Goal: Information Seeking & Learning: Learn about a topic

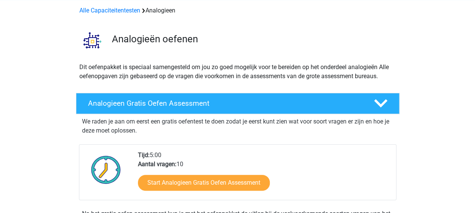
scroll to position [76, 0]
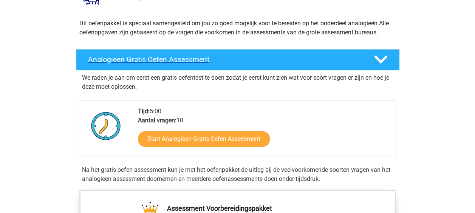
click at [237, 58] on h4 "Analogieen Gratis Oefen Assessment" at bounding box center [225, 59] width 274 height 9
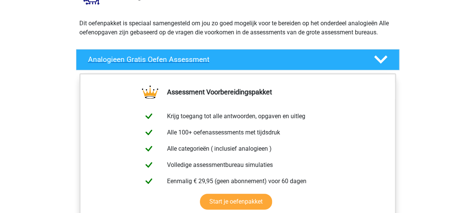
click at [400, 55] on link "Analogieen Gratis Oefen Assessment" at bounding box center [238, 59] width 330 height 21
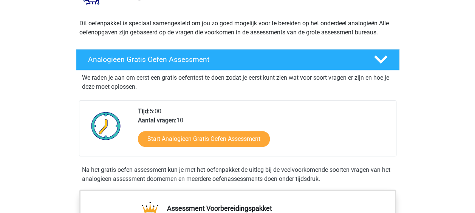
scroll to position [151, 0]
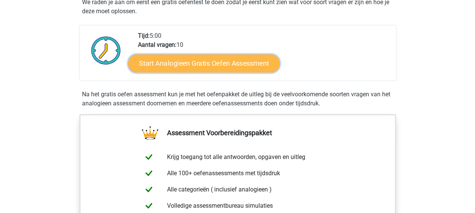
click at [206, 65] on link "Start Analogieen Gratis Oefen Assessment" at bounding box center [204, 63] width 152 height 18
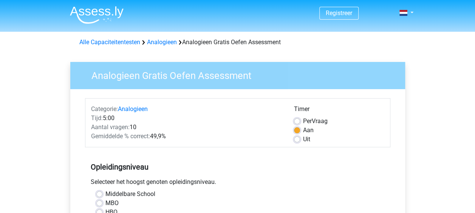
scroll to position [76, 0]
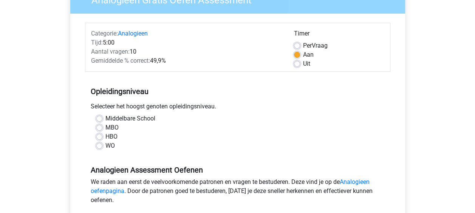
click at [105, 137] on label "HBO" at bounding box center [111, 136] width 12 height 9
click at [100, 137] on input "HBO" at bounding box center [99, 136] width 6 height 8
radio input "true"
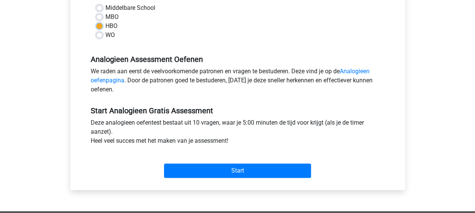
scroll to position [227, 0]
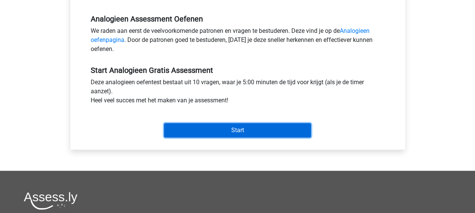
click at [235, 127] on input "Start" at bounding box center [237, 130] width 147 height 14
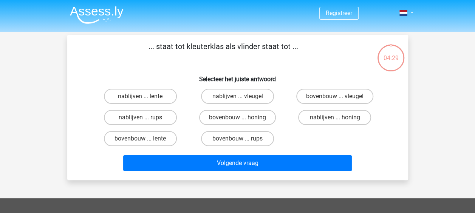
click at [238, 140] on input "bovenbouw ... rups" at bounding box center [239, 141] width 5 height 5
radio input "true"
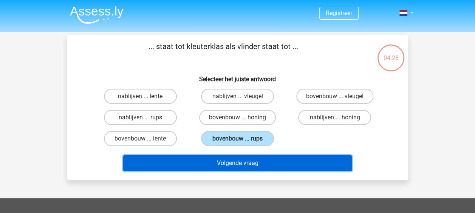
click at [233, 161] on button "Volgende vraag" at bounding box center [237, 163] width 229 height 16
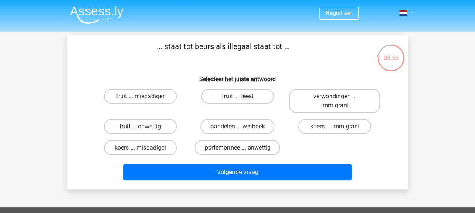
click at [242, 148] on label "portemonnee ... onwettig" at bounding box center [237, 147] width 85 height 15
click at [242, 148] on input "portemonnee ... onwettig" at bounding box center [239, 150] width 5 height 5
radio input "true"
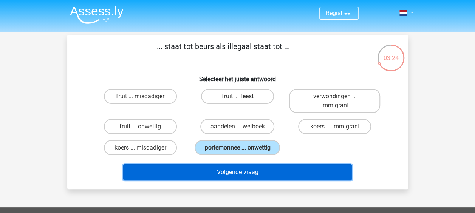
click at [259, 169] on button "Volgende vraag" at bounding box center [237, 172] width 229 height 16
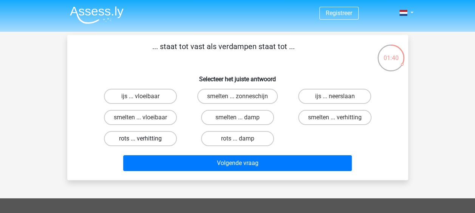
click at [147, 137] on label "rots ... verhitting" at bounding box center [140, 138] width 73 height 15
click at [145, 139] on input "rots ... verhitting" at bounding box center [142, 141] width 5 height 5
radio input "true"
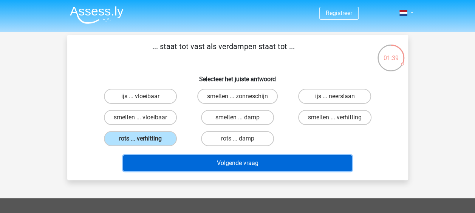
click at [233, 163] on button "Volgende vraag" at bounding box center [237, 163] width 229 height 16
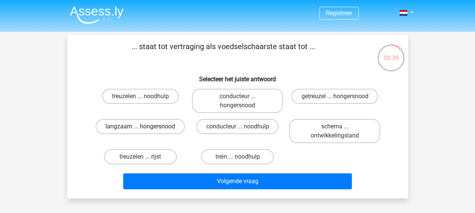
click at [134, 130] on label "langzaam ... hongersnood" at bounding box center [140, 126] width 89 height 15
click at [140, 130] on input "langzaam ... hongersnood" at bounding box center [142, 129] width 5 height 5
radio input "true"
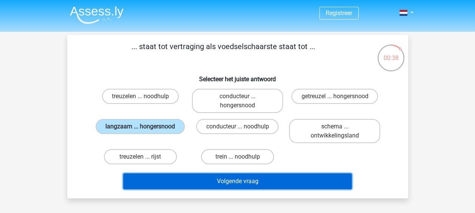
click at [262, 181] on button "Volgende vraag" at bounding box center [237, 182] width 229 height 16
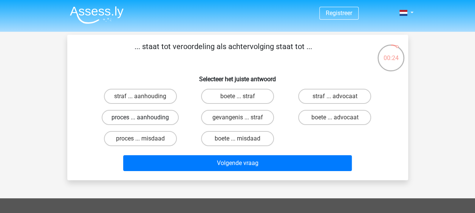
click at [144, 116] on label "proces ... aanhouding" at bounding box center [140, 117] width 77 height 15
click at [144, 118] on input "proces ... aanhouding" at bounding box center [142, 120] width 5 height 5
radio input "true"
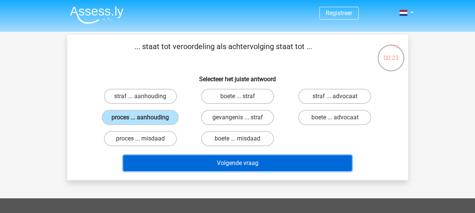
click at [228, 163] on button "Volgende vraag" at bounding box center [237, 163] width 229 height 16
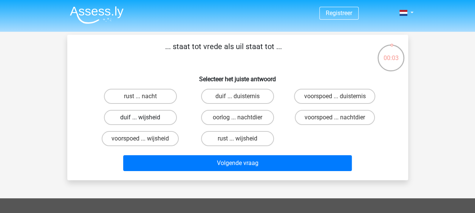
click at [146, 116] on label "duif ... wijsheid" at bounding box center [140, 117] width 73 height 15
click at [145, 118] on input "duif ... wijsheid" at bounding box center [142, 120] width 5 height 5
radio input "true"
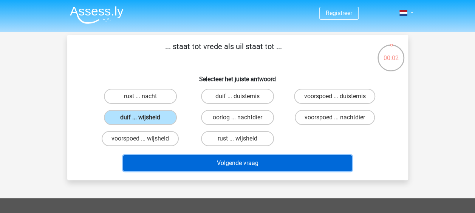
click at [231, 164] on button "Volgende vraag" at bounding box center [237, 163] width 229 height 16
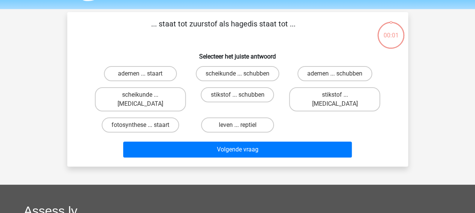
scroll to position [35, 0]
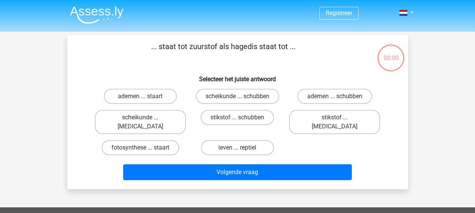
scroll to position [34, 0]
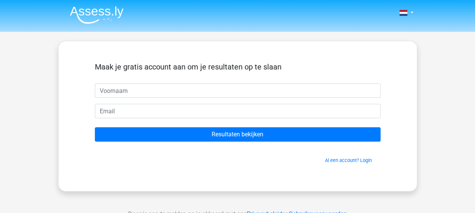
click at [139, 90] on input "text" at bounding box center [238, 91] width 286 height 14
type input "Oscar"
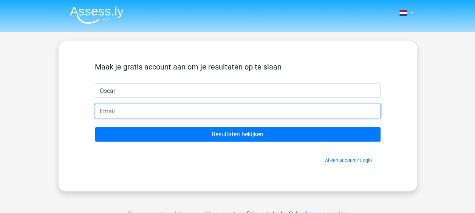
click at [129, 110] on input "email" at bounding box center [238, 111] width 286 height 14
type input "[EMAIL_ADDRESS][DOMAIN_NAME]"
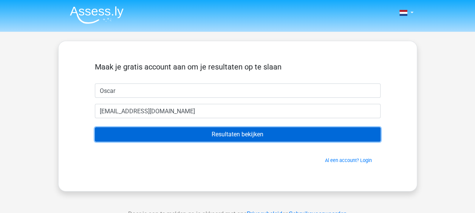
click at [211, 135] on input "Resultaten bekijken" at bounding box center [238, 134] width 286 height 14
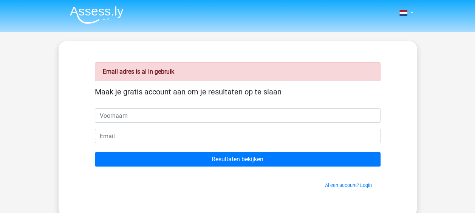
click at [135, 118] on input "text" at bounding box center [238, 116] width 286 height 14
type input "Oscar"
type input "[EMAIL_ADDRESS][DOMAIN_NAME]"
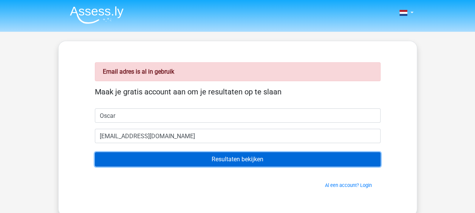
click at [226, 161] on input "Resultaten bekijken" at bounding box center [238, 159] width 286 height 14
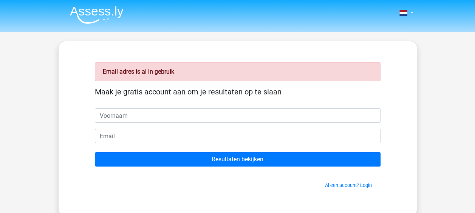
click at [149, 114] on input "text" at bounding box center [238, 116] width 286 height 14
type input "Oscar"
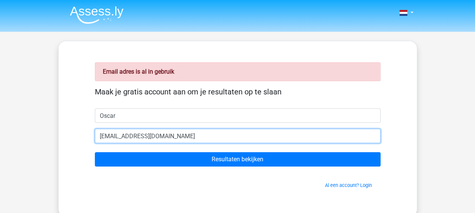
drag, startPoint x: 168, startPoint y: 135, endPoint x: 50, endPoint y: 132, distance: 118.0
type input "[PERSON_NAME][EMAIL_ADDRESS][DOMAIN_NAME]"
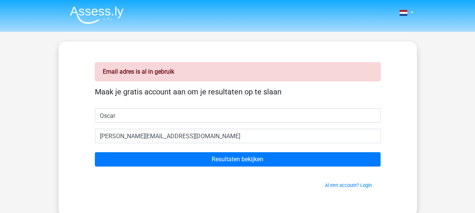
click at [233, 151] on form "Maak je gratis account aan om je resultaten op te slaan Oscar o.scipio@medireva…" at bounding box center [238, 138] width 286 height 102
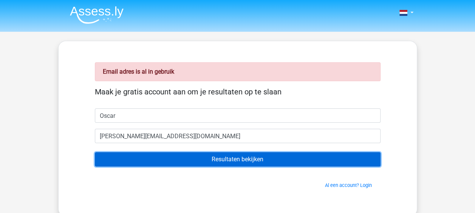
click at [234, 158] on input "Resultaten bekijken" at bounding box center [238, 159] width 286 height 14
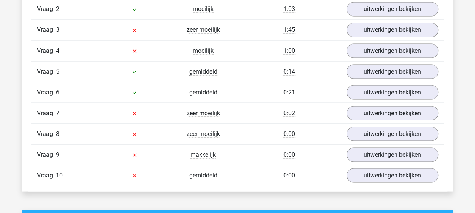
scroll to position [756, 0]
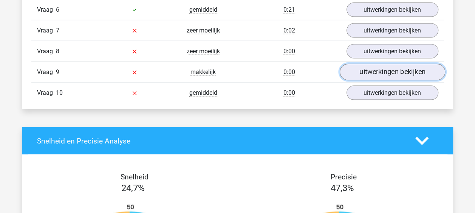
click at [426, 71] on link "uitwerkingen bekijken" at bounding box center [392, 72] width 105 height 17
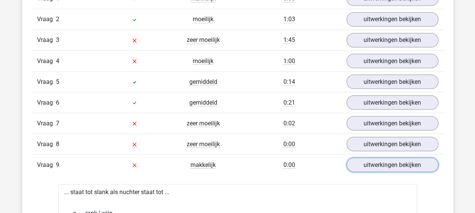
scroll to position [605, 0]
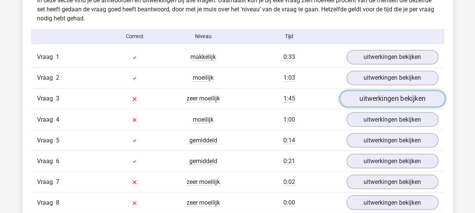
click at [372, 101] on link "uitwerkingen bekijken" at bounding box center [392, 98] width 105 height 17
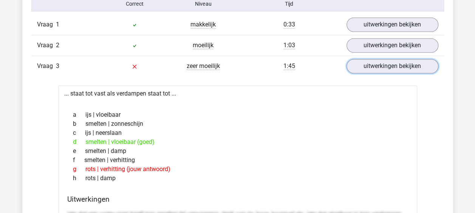
scroll to position [681, 0]
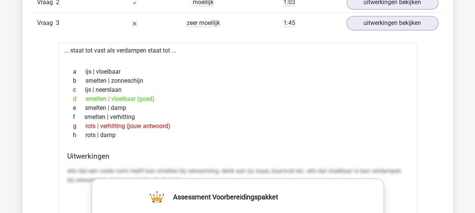
click at [309, 29] on div "Vraag 3 zeer moeilijk 1:45 uitwerkingen bekijken" at bounding box center [237, 22] width 413 height 21
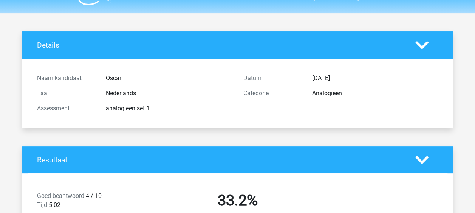
scroll to position [0, 0]
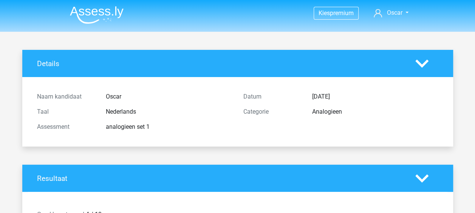
click at [81, 12] on img at bounding box center [97, 15] width 54 height 18
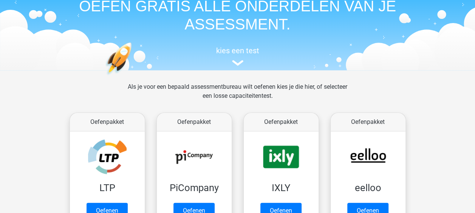
scroll to position [113, 0]
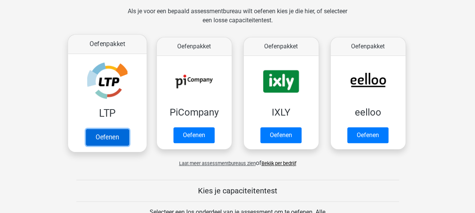
click at [113, 138] on link "Oefenen" at bounding box center [106, 137] width 43 height 17
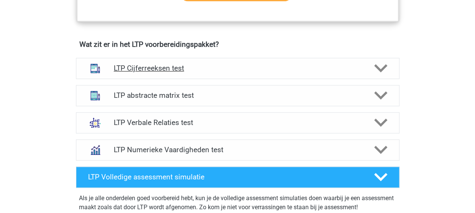
scroll to position [454, 0]
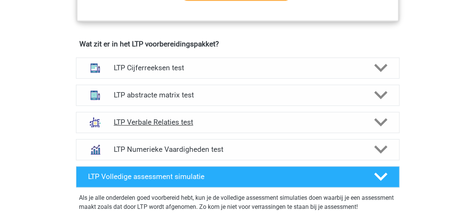
click at [163, 121] on h4 "LTP Verbale Relaties test" at bounding box center [238, 122] width 248 height 9
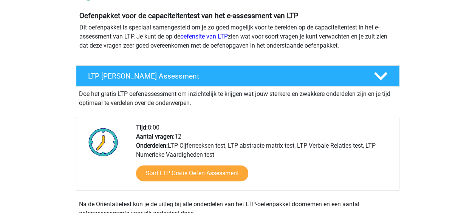
scroll to position [0, 0]
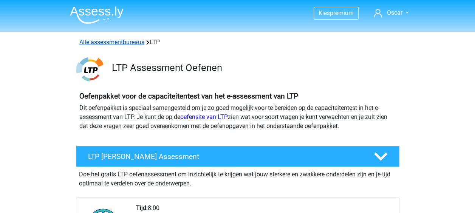
click at [104, 43] on link "Alle assessmentbureaus" at bounding box center [111, 42] width 65 height 7
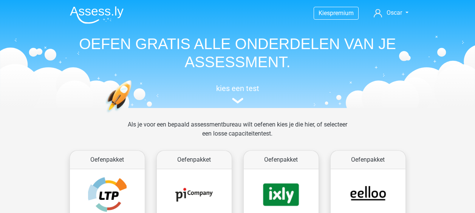
scroll to position [120, 0]
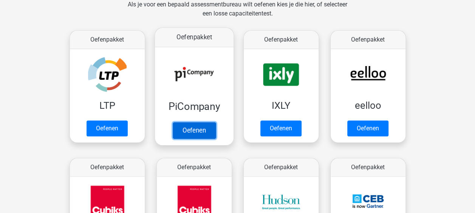
click at [200, 122] on link "Oefenen" at bounding box center [193, 130] width 43 height 17
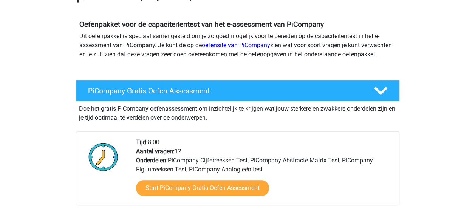
scroll to position [113, 0]
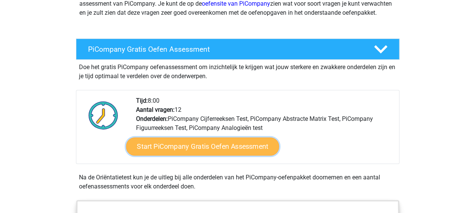
click at [177, 156] on link "Start PiCompany Gratis Oefen Assessment" at bounding box center [202, 147] width 153 height 18
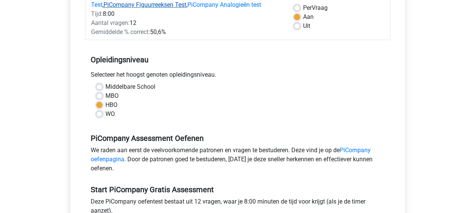
scroll to position [265, 0]
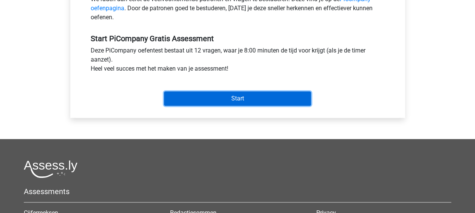
click at [214, 106] on input "Start" at bounding box center [237, 99] width 147 height 14
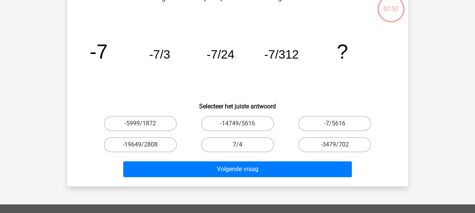
scroll to position [38, 0]
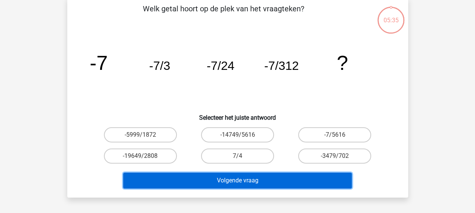
click at [256, 181] on button "Volgende vraag" at bounding box center [237, 181] width 229 height 16
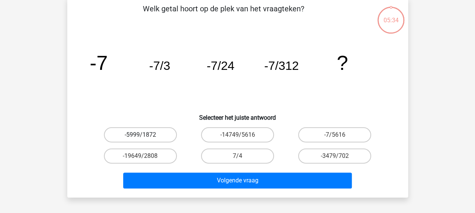
click at [146, 137] on label "-5999/1872" at bounding box center [140, 134] width 73 height 15
click at [145, 137] on input "-5999/1872" at bounding box center [142, 137] width 5 height 5
radio input "true"
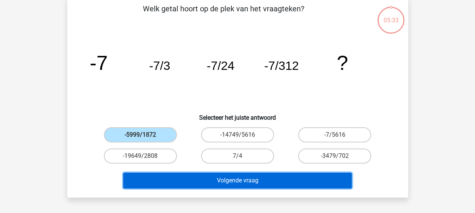
click at [230, 176] on button "Volgende vraag" at bounding box center [237, 181] width 229 height 16
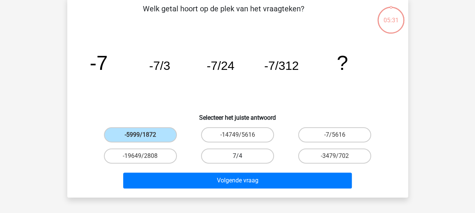
click at [232, 155] on label "7/4" at bounding box center [237, 156] width 73 height 15
click at [237, 156] on input "7/4" at bounding box center [239, 158] width 5 height 5
radio input "true"
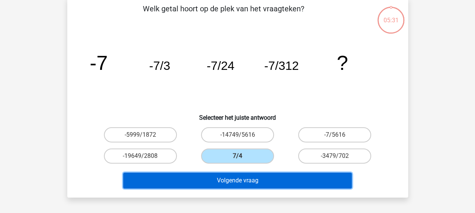
click at [236, 178] on button "Volgende vraag" at bounding box center [237, 181] width 229 height 16
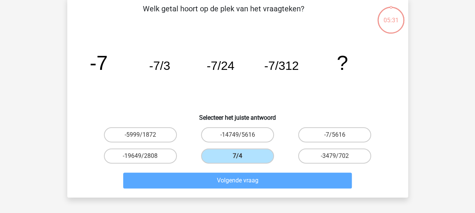
scroll to position [35, 0]
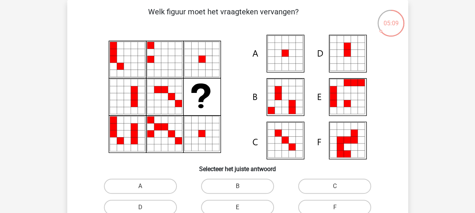
click at [282, 61] on icon at bounding box center [285, 60] width 7 height 7
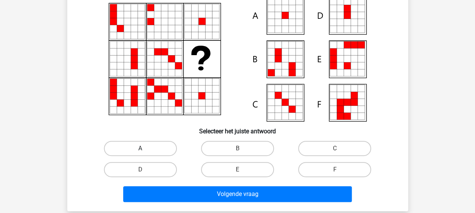
click at [147, 150] on label "A" at bounding box center [140, 148] width 73 height 15
click at [145, 150] on input "A" at bounding box center [142, 151] width 5 height 5
radio input "true"
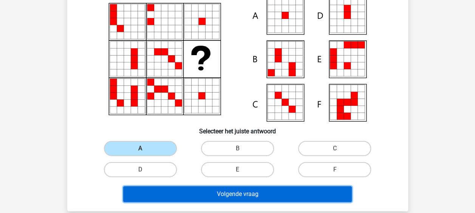
click at [283, 194] on button "Volgende vraag" at bounding box center [237, 194] width 229 height 16
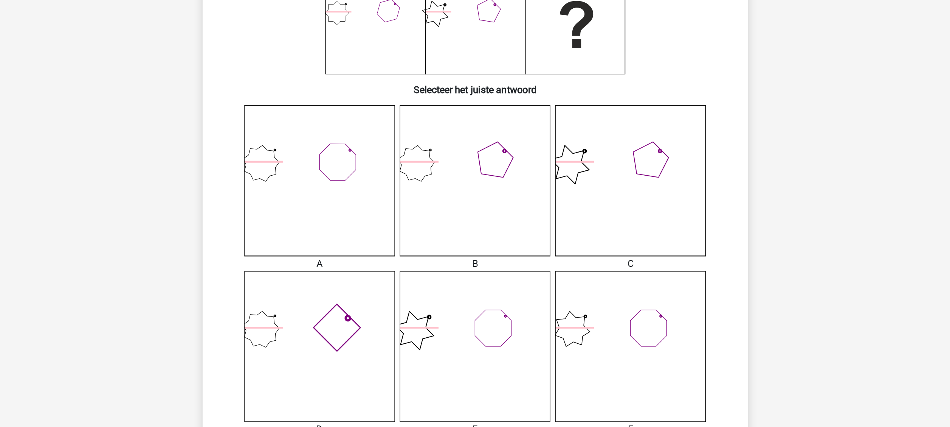
scroll to position [148, 0]
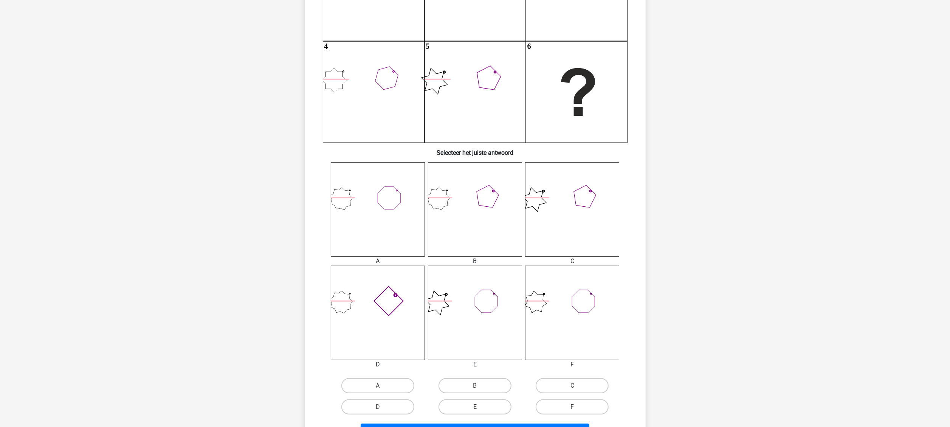
click at [475, 161] on div "Kies premium Oscar o.scipio@medireva.nl" at bounding box center [475, 259] width 950 height 814
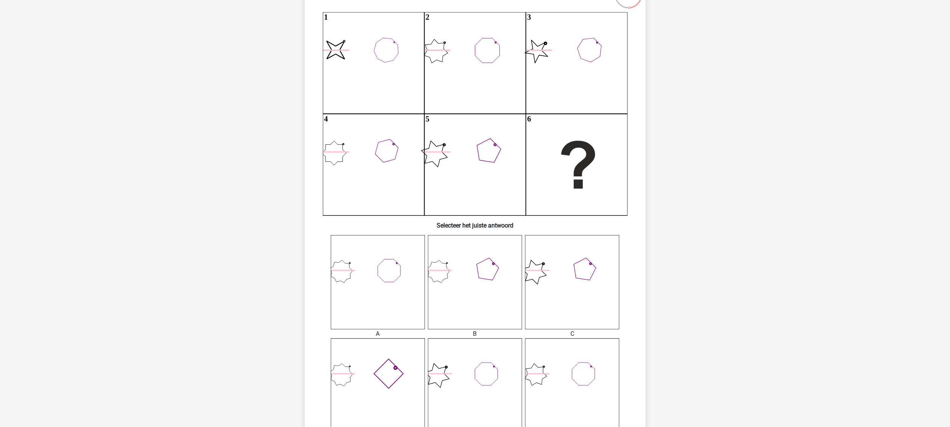
scroll to position [227, 0]
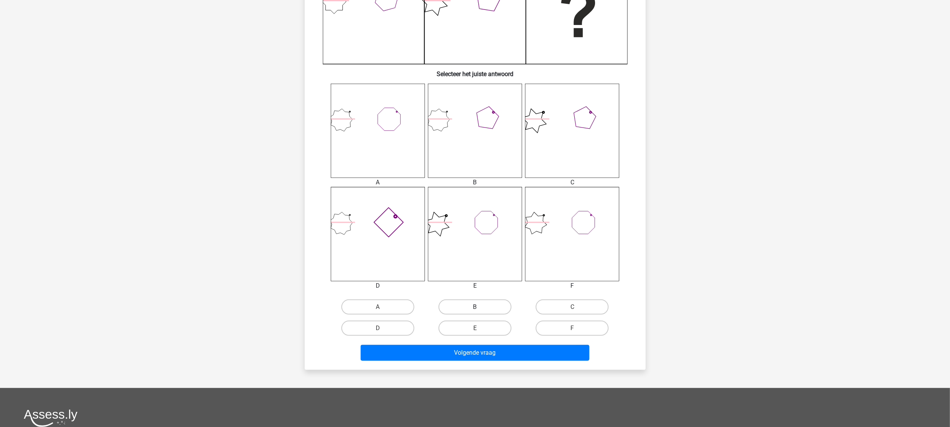
click at [475, 213] on label "B" at bounding box center [475, 306] width 73 height 15
click at [475, 213] on input "B" at bounding box center [477, 309] width 5 height 5
radio input "true"
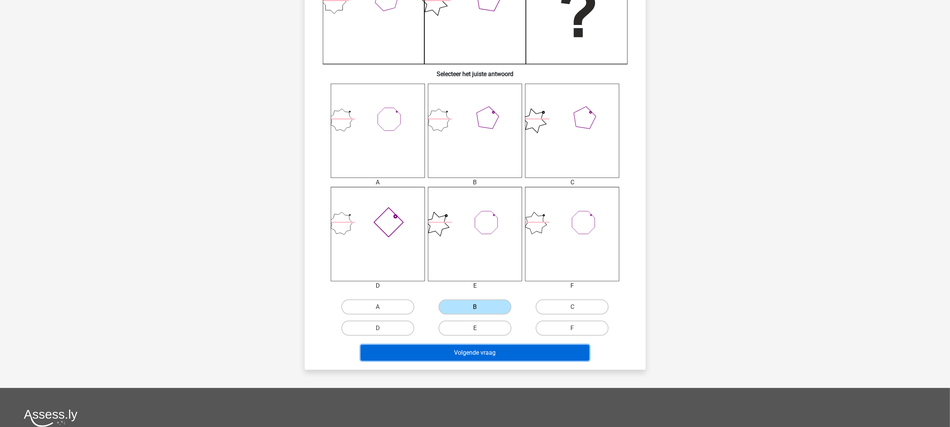
click at [475, 213] on button "Volgende vraag" at bounding box center [475, 352] width 229 height 16
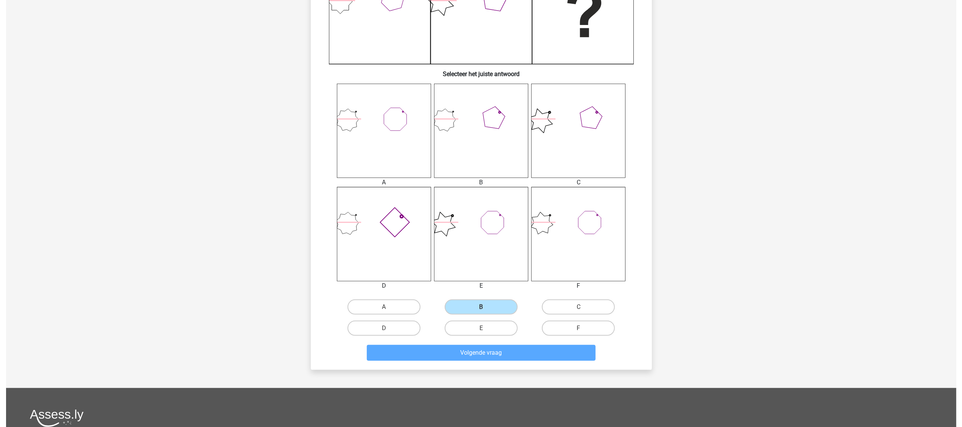
scroll to position [0, 0]
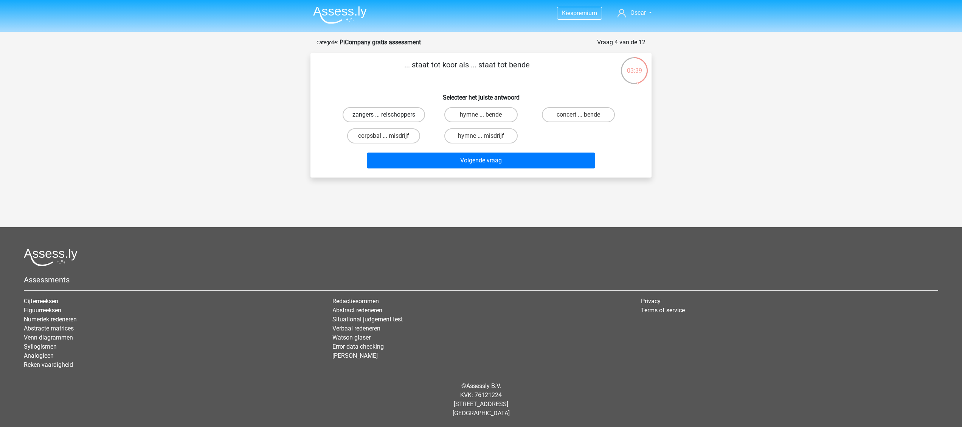
click at [395, 114] on label "zangers ... relschoppers" at bounding box center [384, 114] width 82 height 15
click at [389, 115] on input "zangers ... relschoppers" at bounding box center [386, 117] width 5 height 5
radio input "true"
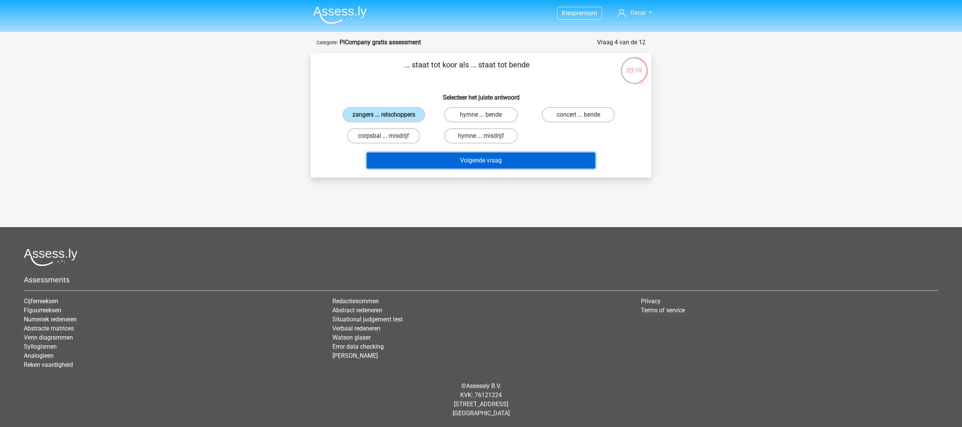
click at [475, 158] on button "Volgende vraag" at bounding box center [481, 160] width 229 height 16
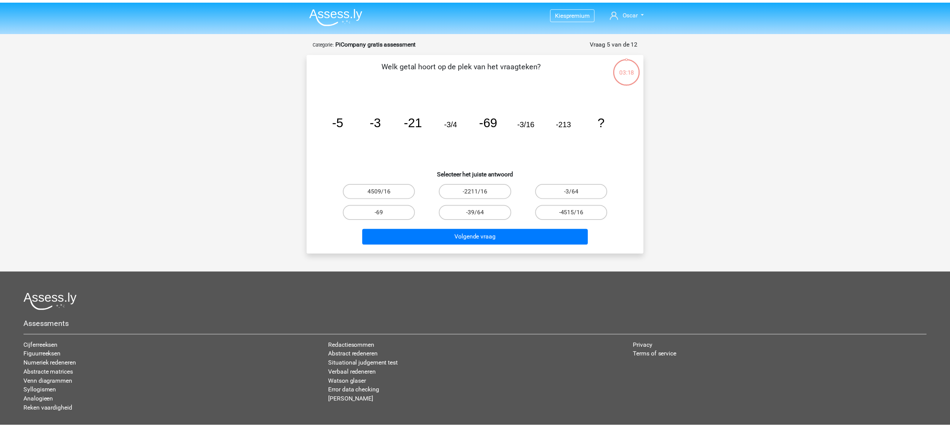
scroll to position [38, 0]
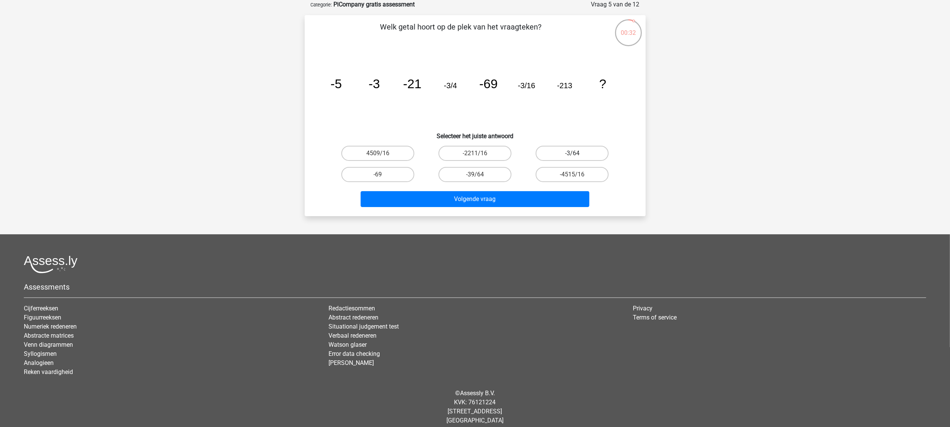
click at [475, 153] on label "-3/64" at bounding box center [572, 153] width 73 height 15
click at [475, 153] on input "-3/64" at bounding box center [574, 155] width 5 height 5
radio input "true"
click at [475, 188] on div "Volgende vraag" at bounding box center [475, 197] width 317 height 25
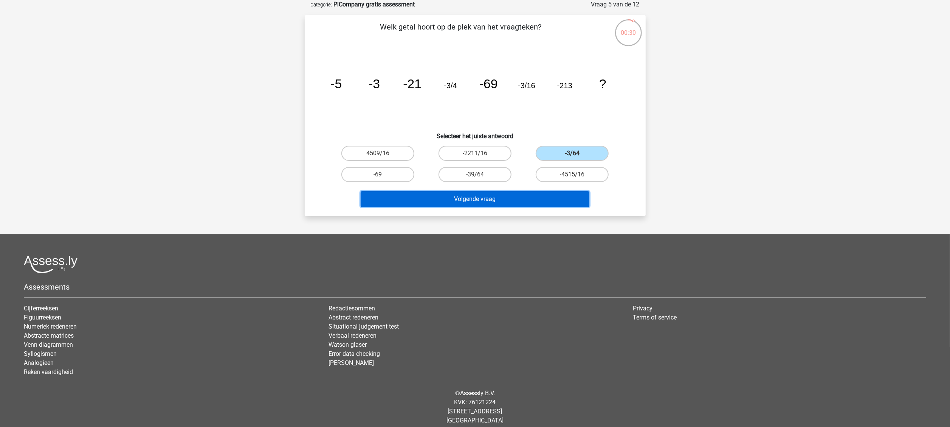
click at [475, 200] on button "Volgende vraag" at bounding box center [475, 199] width 229 height 16
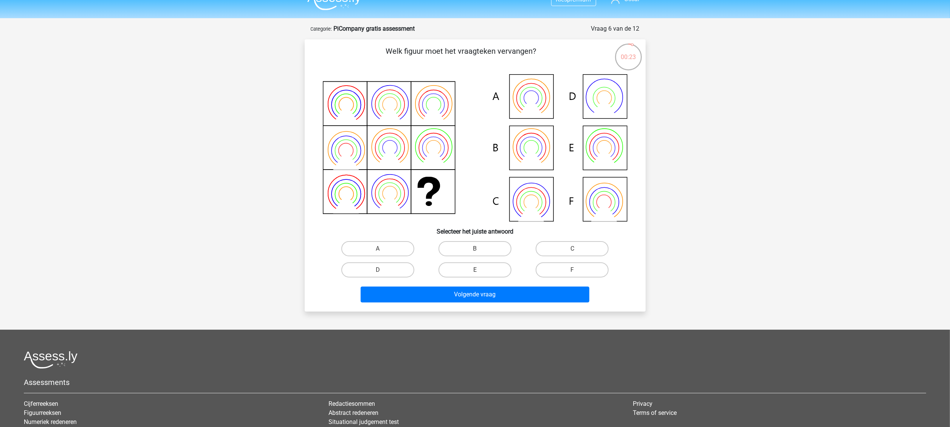
scroll to position [0, 0]
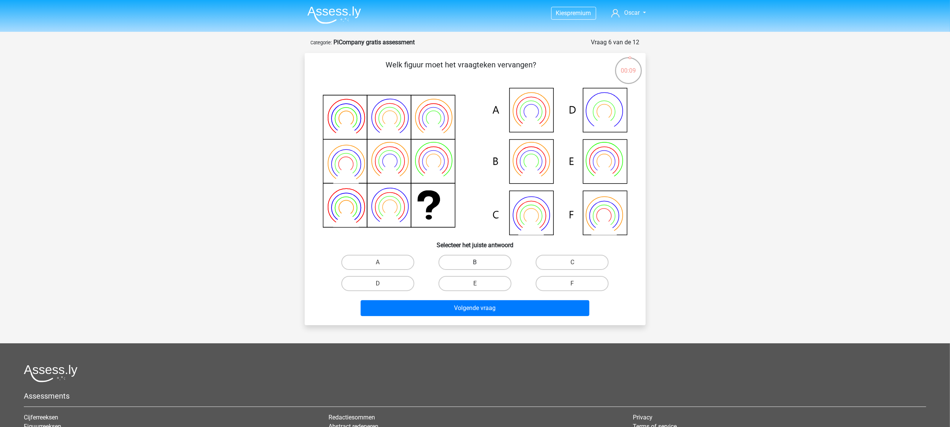
click at [475, 213] on label "B" at bounding box center [475, 261] width 73 height 15
click at [475, 213] on input "B" at bounding box center [477, 264] width 5 height 5
radio input "true"
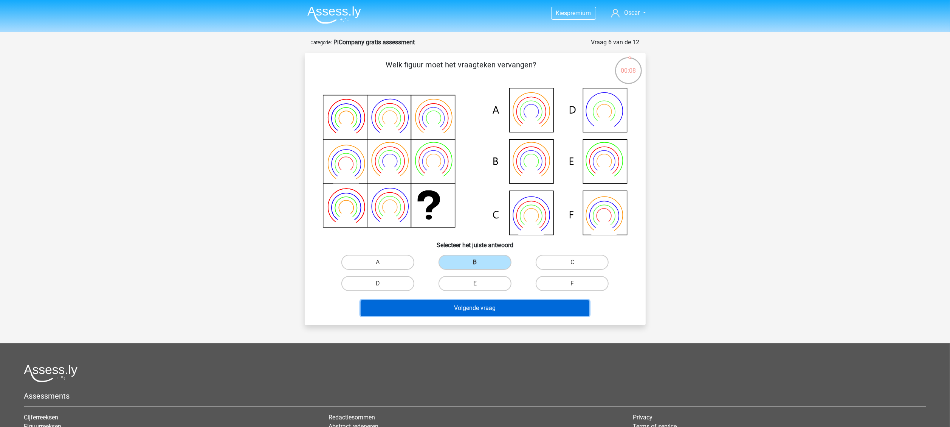
click at [475, 213] on button "Volgende vraag" at bounding box center [475, 308] width 229 height 16
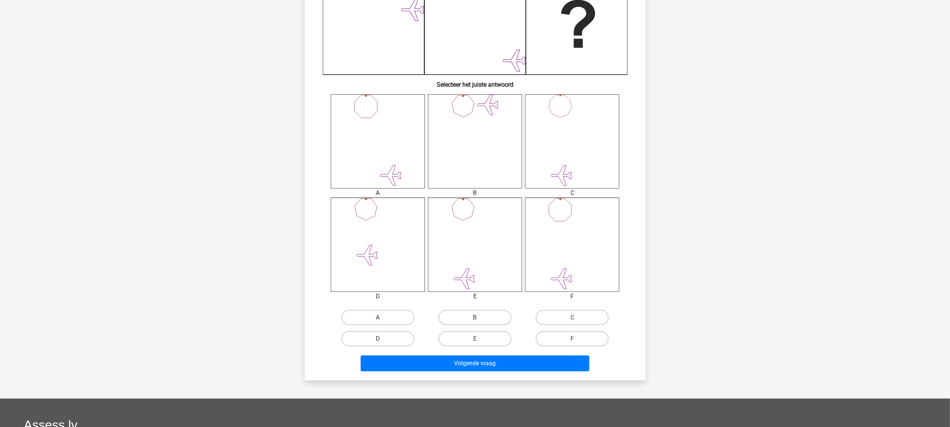
scroll to position [265, 0]
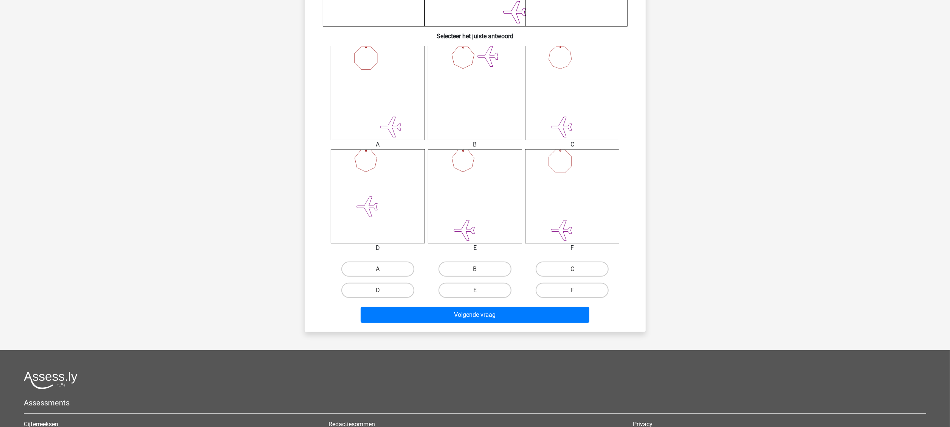
click at [475, 206] on icon at bounding box center [572, 196] width 94 height 94
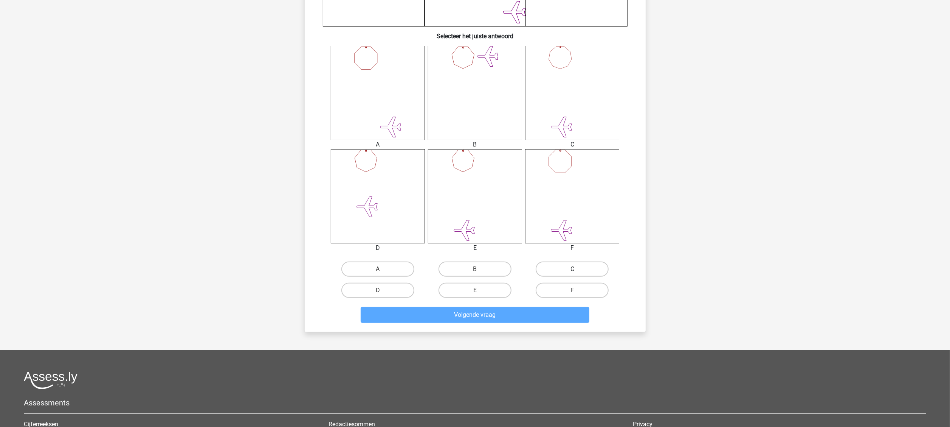
click at [475, 213] on label "C" at bounding box center [572, 268] width 73 height 15
click at [475, 213] on input "C" at bounding box center [574, 271] width 5 height 5
radio input "true"
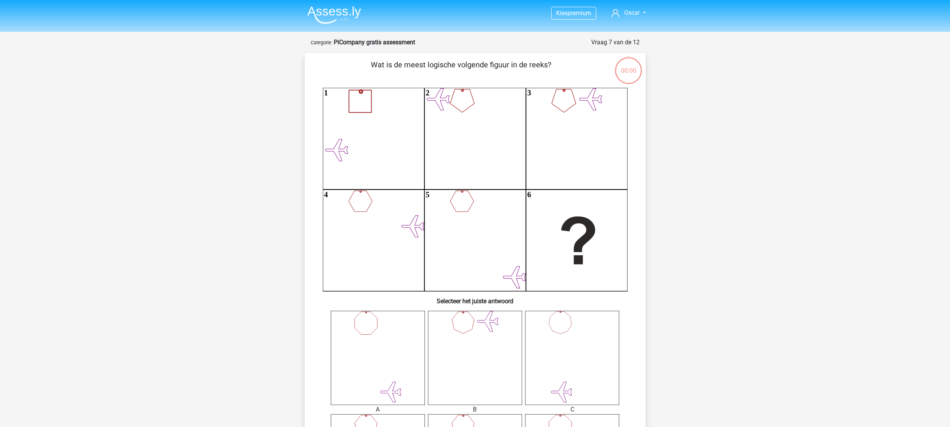
scroll to position [265, 0]
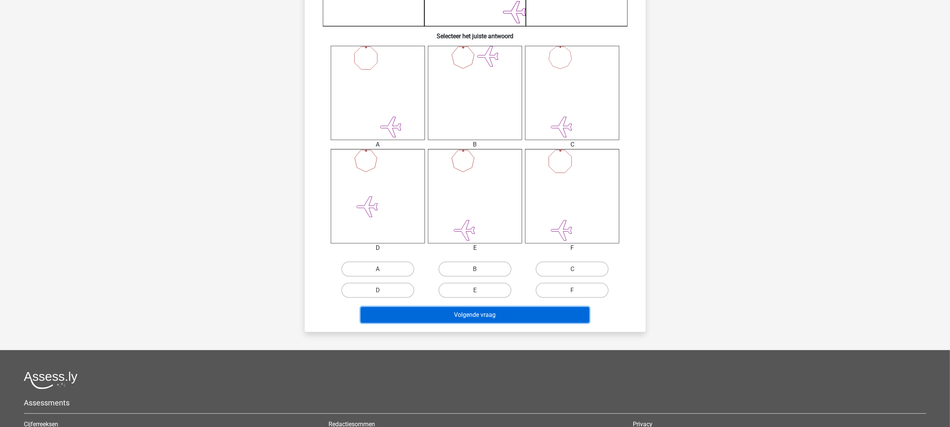
click at [522, 318] on button "Volgende vraag" at bounding box center [475, 315] width 229 height 16
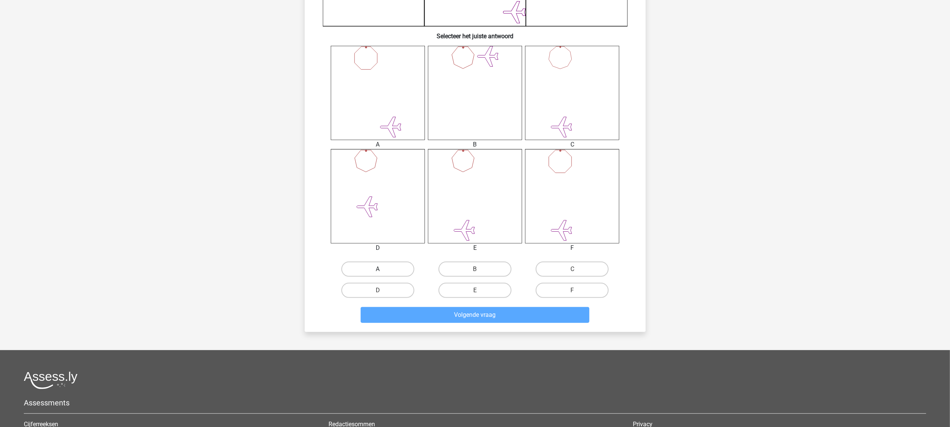
click at [391, 266] on label "A" at bounding box center [377, 268] width 73 height 15
click at [383, 269] on input "A" at bounding box center [380, 271] width 5 height 5
radio input "true"
click at [562, 268] on label "C" at bounding box center [572, 268] width 73 height 15
click at [572, 269] on input "C" at bounding box center [574, 271] width 5 height 5
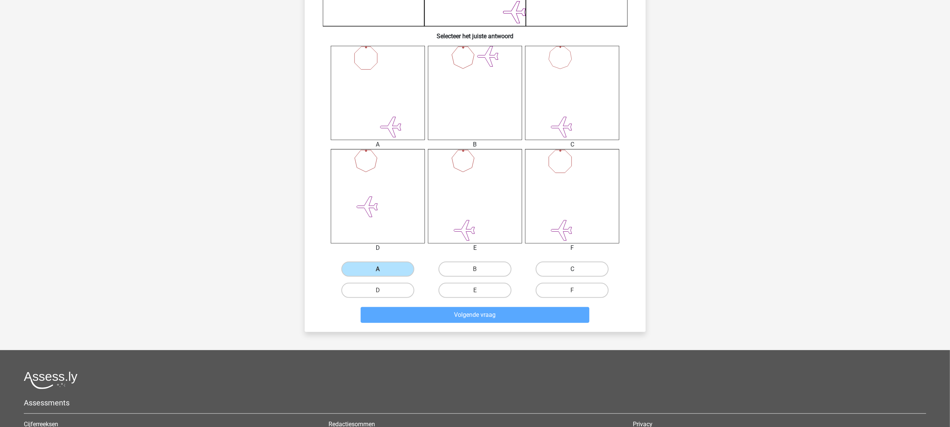
radio input "true"
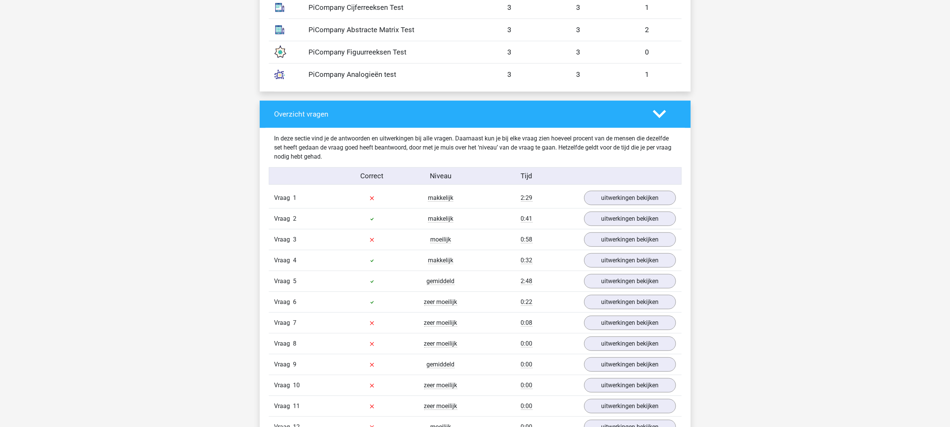
scroll to position [756, 0]
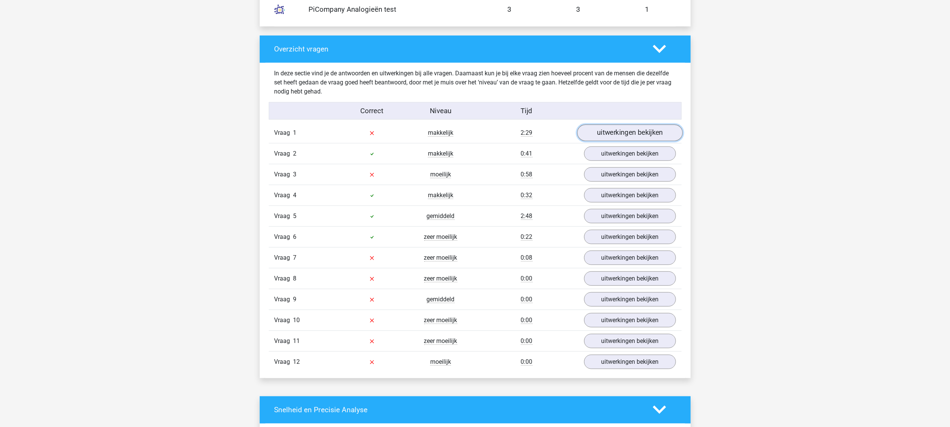
click at [632, 137] on link "uitwerkingen bekijken" at bounding box center [629, 132] width 105 height 17
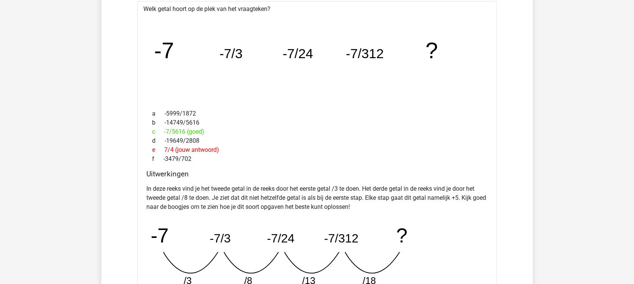
scroll to position [781, 0]
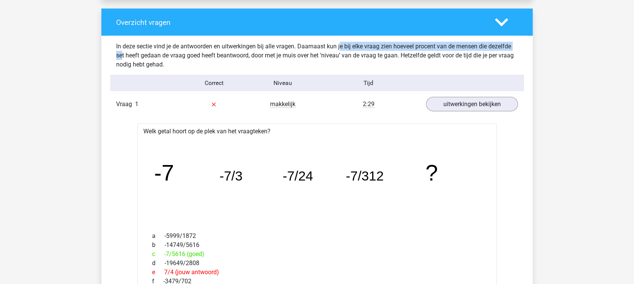
drag, startPoint x: 316, startPoint y: 47, endPoint x: 496, endPoint y: 45, distance: 179.6
click at [496, 45] on div "In deze sectie vind je de antwoorden en uitwerkingen bij alle vragen. Daarnaast…" at bounding box center [316, 55] width 413 height 27
click at [150, 54] on div "In deze sectie vind je de antwoorden en uitwerkingen bij alle vragen. Daarnaast…" at bounding box center [316, 55] width 413 height 27
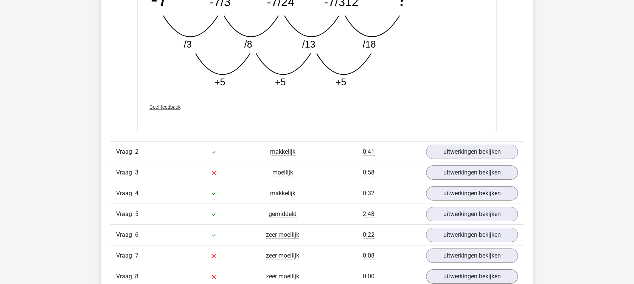
scroll to position [1185, 0]
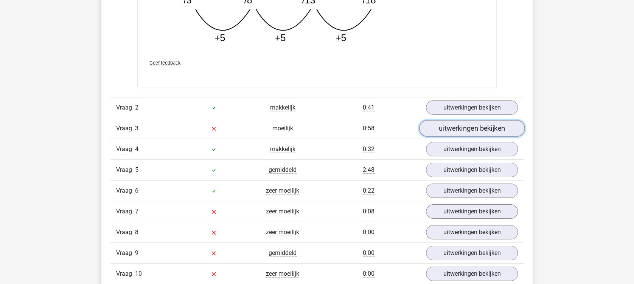
click at [469, 126] on link "uitwerkingen bekijken" at bounding box center [471, 129] width 105 height 17
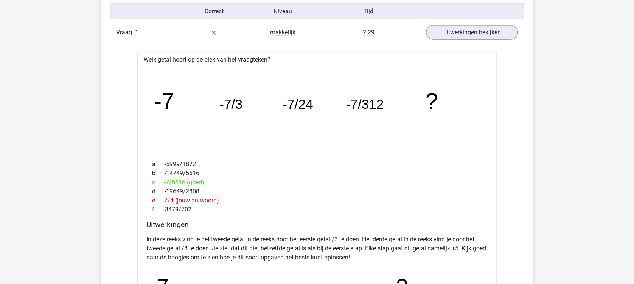
scroll to position [731, 0]
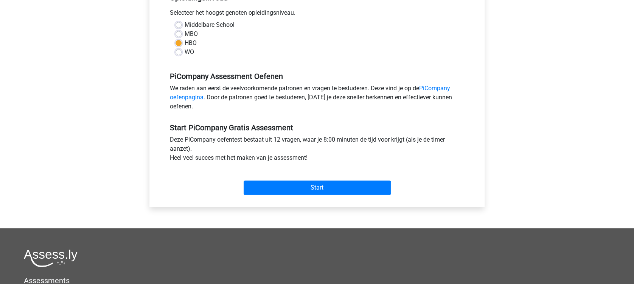
scroll to position [202, 0]
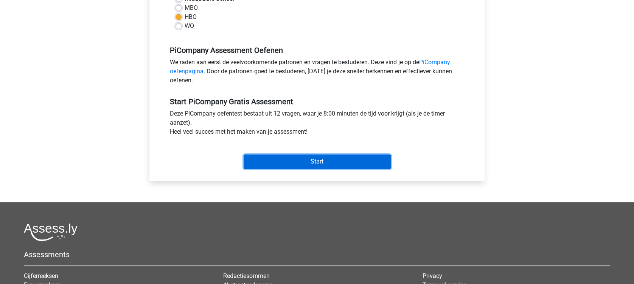
click at [298, 166] on input "Start" at bounding box center [317, 162] width 147 height 14
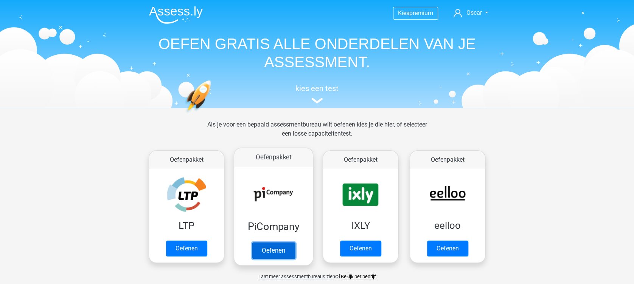
click at [275, 242] on link "Oefenen" at bounding box center [273, 250] width 43 height 17
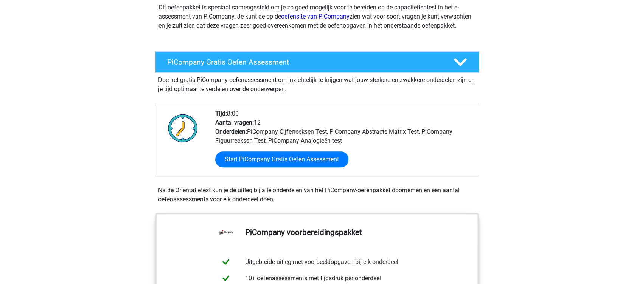
scroll to position [353, 0]
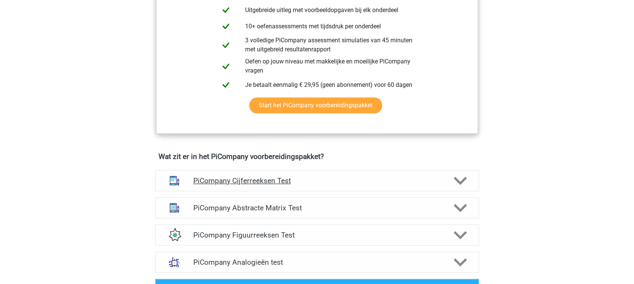
click at [250, 185] on h4 "PiCompany Cijferreeksen Test" at bounding box center [317, 181] width 248 height 9
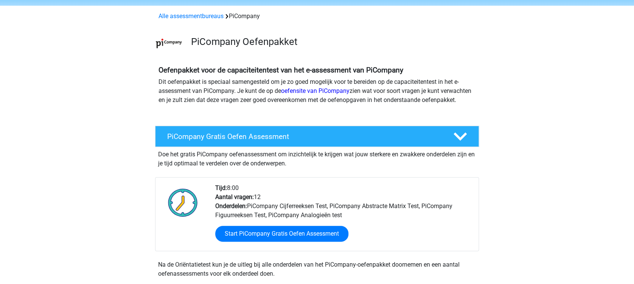
scroll to position [0, 0]
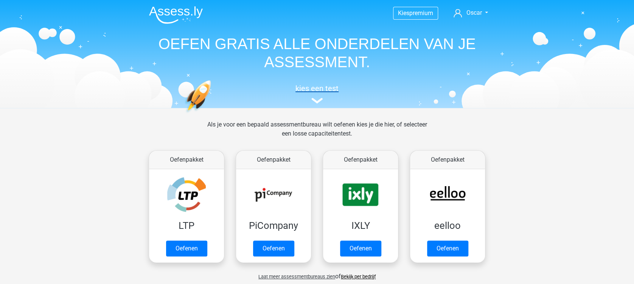
click at [317, 92] on h5 "kies een test" at bounding box center [317, 88] width 348 height 9
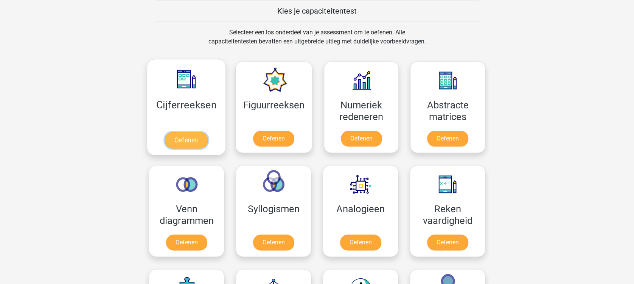
click at [181, 140] on link "Oefenen" at bounding box center [185, 140] width 43 height 17
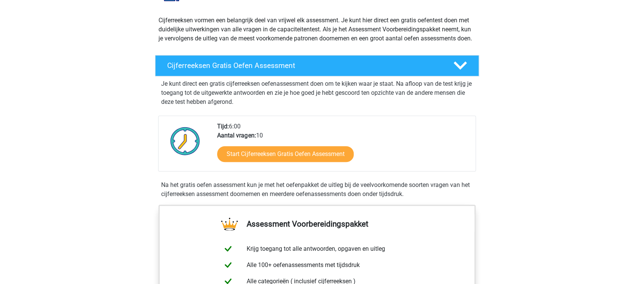
scroll to position [151, 0]
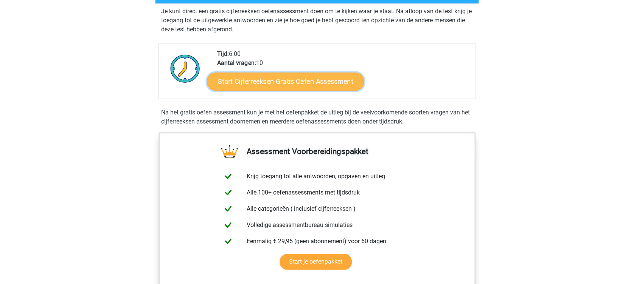
click at [301, 90] on link "Start Cijferreeksen Gratis Oefen Assessment" at bounding box center [285, 81] width 157 height 18
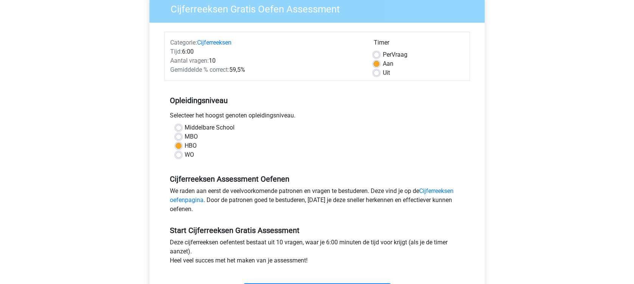
scroll to position [151, 0]
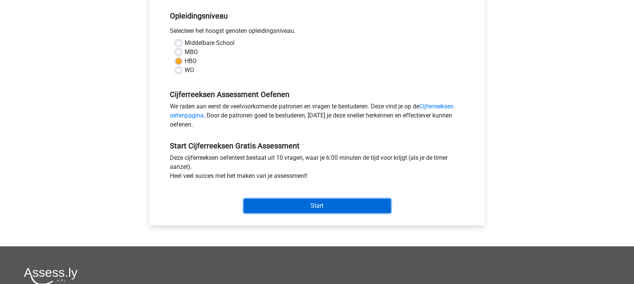
click at [299, 201] on input "Start" at bounding box center [317, 206] width 147 height 14
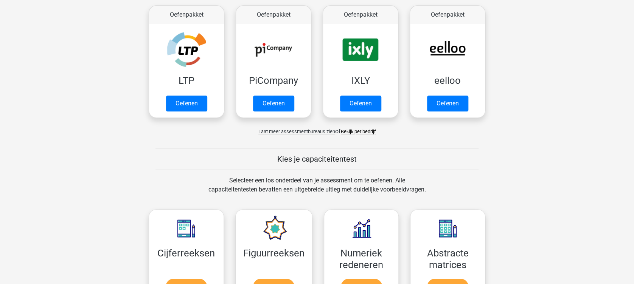
scroll to position [92, 0]
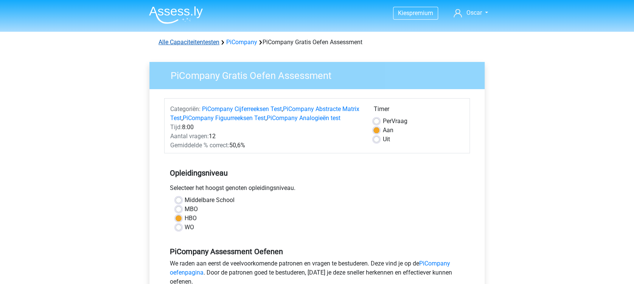
click at [183, 45] on link "Alle Capaciteitentesten" at bounding box center [188, 42] width 61 height 7
click at [260, 119] on link "PiCompany Figuurreeksen Test" at bounding box center [224, 118] width 83 height 7
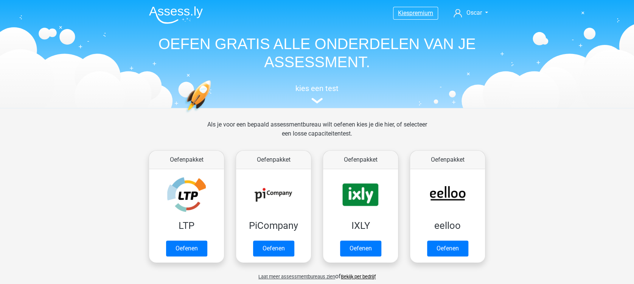
click at [419, 13] on span "premium" at bounding box center [421, 12] width 24 height 7
click at [402, 14] on span "Kies" at bounding box center [403, 12] width 11 height 7
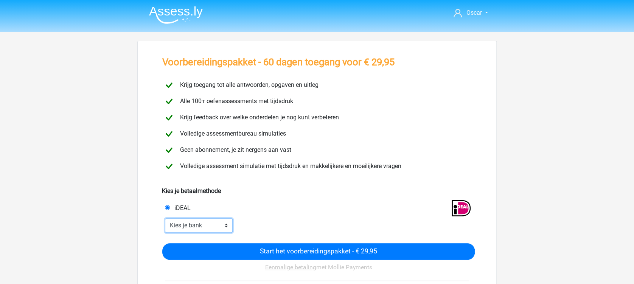
click at [212, 227] on select "Kies je bank ABN AMRO ING Rabobank ASN Bank bunq Knab N26 NN Regiobank Revolut …" at bounding box center [199, 226] width 68 height 14
click at [289, 205] on div "iDEAL" at bounding box center [239, 208] width 161 height 9
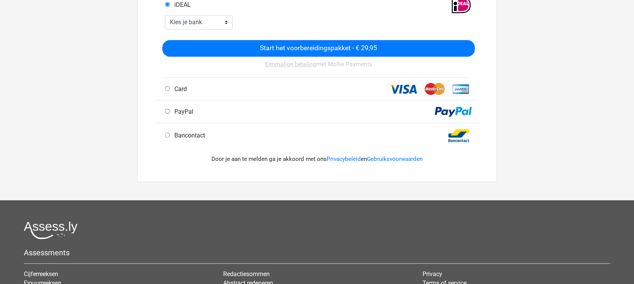
scroll to position [319, 0]
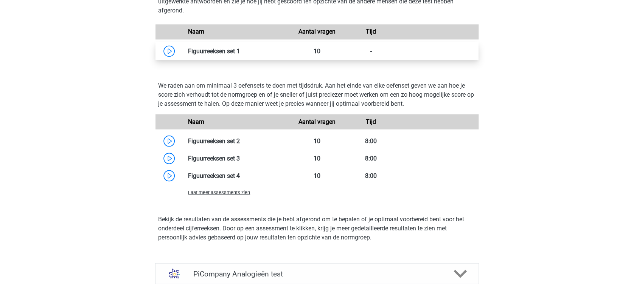
scroll to position [684, 0]
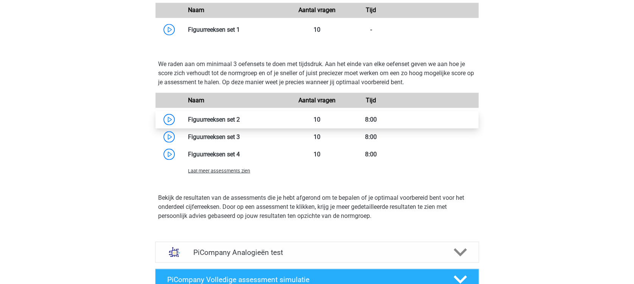
click at [240, 123] on link at bounding box center [240, 119] width 0 height 7
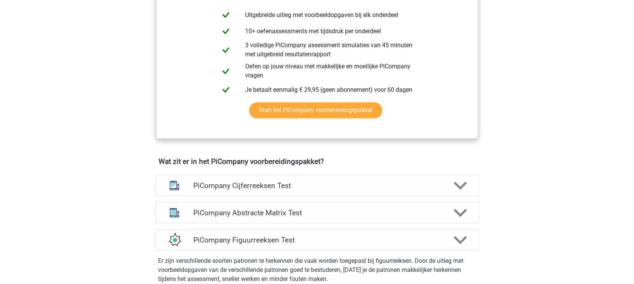
scroll to position [353, 0]
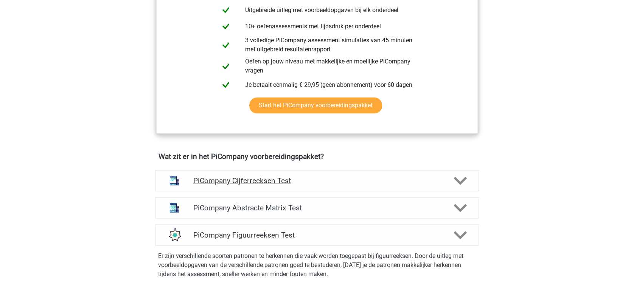
click at [280, 184] on div "PiCompany Cijferreeksen Test" at bounding box center [317, 180] width 324 height 21
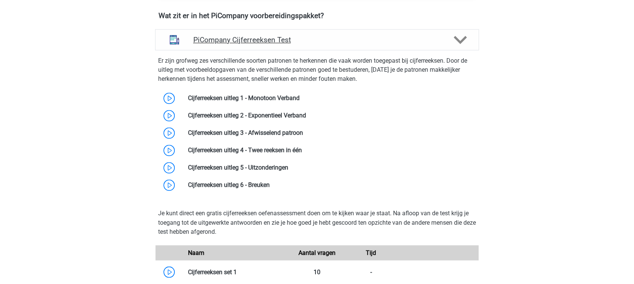
scroll to position [554, 0]
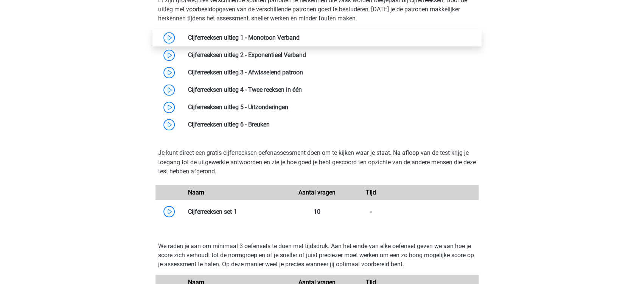
click at [299, 41] on link at bounding box center [299, 37] width 0 height 7
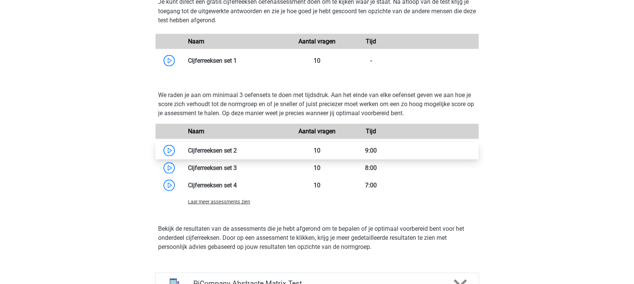
click at [237, 154] on link at bounding box center [237, 150] width 0 height 7
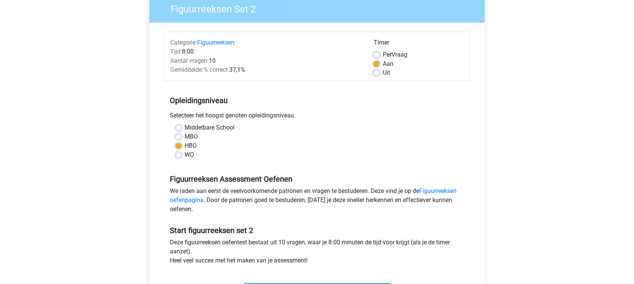
scroll to position [151, 0]
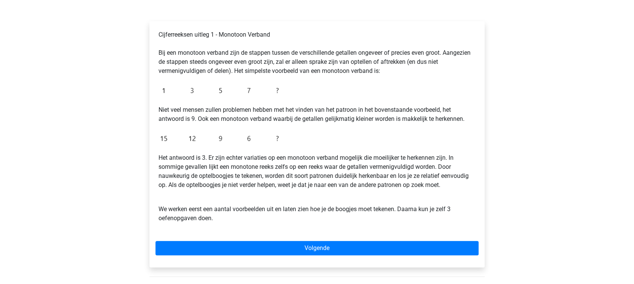
scroll to position [202, 0]
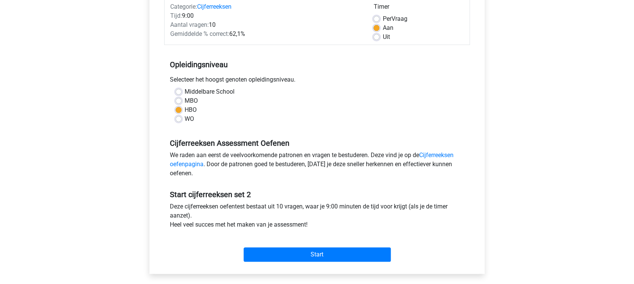
scroll to position [151, 0]
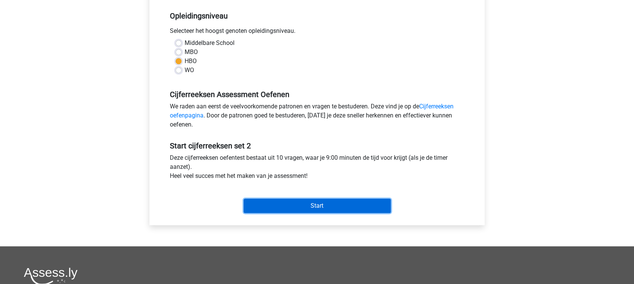
click at [331, 208] on input "Start" at bounding box center [317, 206] width 147 height 14
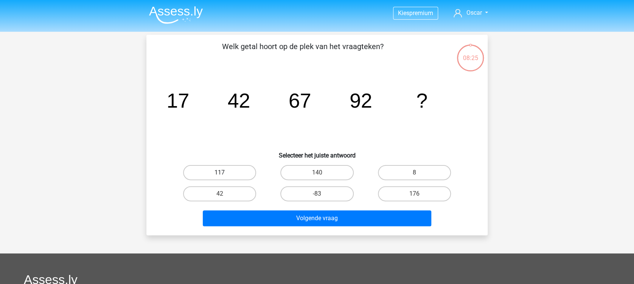
click at [232, 177] on label "117" at bounding box center [219, 172] width 73 height 15
click at [225, 177] on input "117" at bounding box center [222, 175] width 5 height 5
radio input "true"
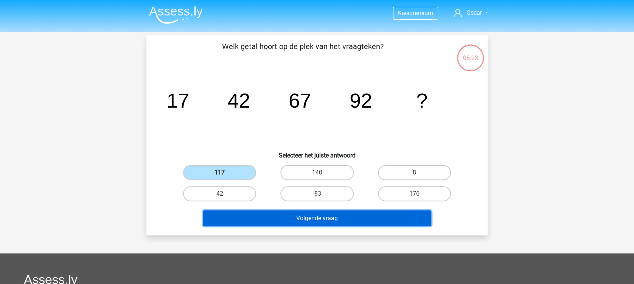
click at [321, 218] on button "Volgende vraag" at bounding box center [317, 219] width 229 height 16
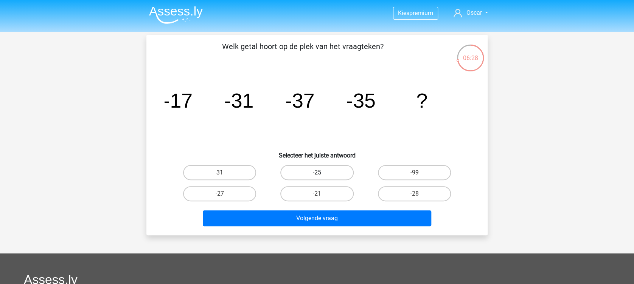
click at [317, 172] on label "-25" at bounding box center [316, 172] width 73 height 15
click at [317, 173] on input "-25" at bounding box center [319, 175] width 5 height 5
radio input "true"
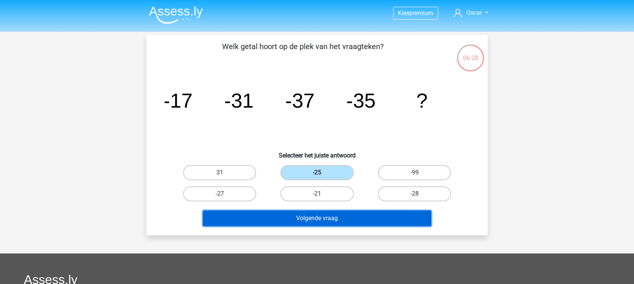
click at [330, 221] on button "Volgende vraag" at bounding box center [317, 219] width 229 height 16
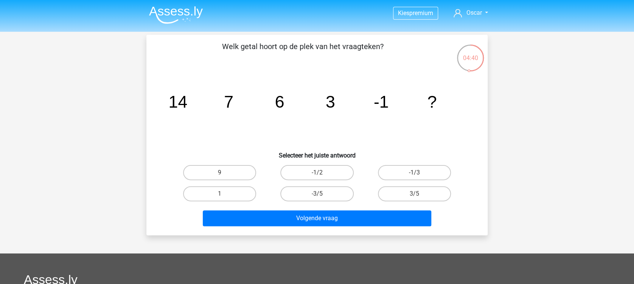
click at [414, 173] on input "-1/3" at bounding box center [416, 175] width 5 height 5
radio input "true"
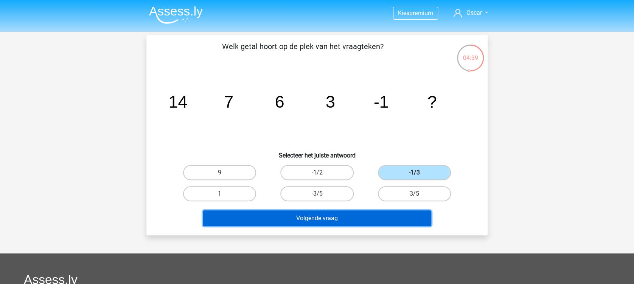
click at [328, 216] on button "Volgende vraag" at bounding box center [317, 219] width 229 height 16
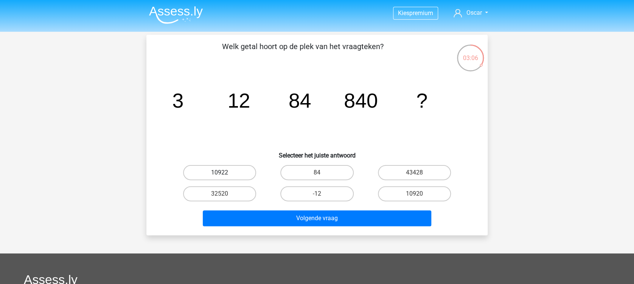
click at [212, 175] on label "10922" at bounding box center [219, 172] width 73 height 15
click at [220, 175] on input "10922" at bounding box center [222, 175] width 5 height 5
radio input "true"
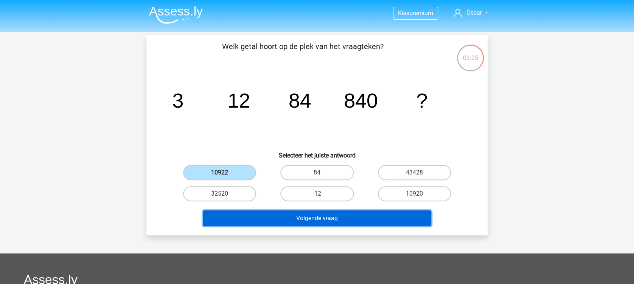
click at [307, 214] on button "Volgende vraag" at bounding box center [317, 219] width 229 height 16
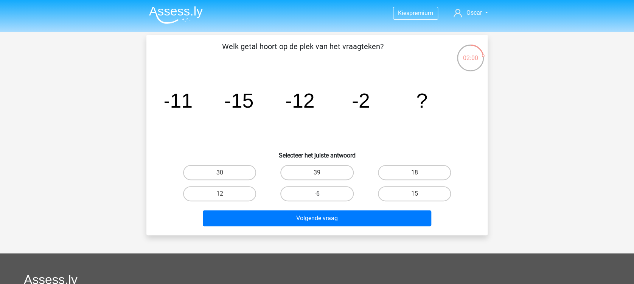
click at [324, 194] on label "-6" at bounding box center [316, 193] width 73 height 15
click at [322, 194] on input "-6" at bounding box center [319, 196] width 5 height 5
radio input "true"
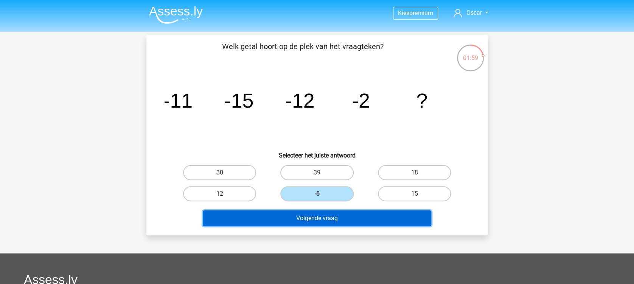
click at [328, 215] on button "Volgende vraag" at bounding box center [317, 219] width 229 height 16
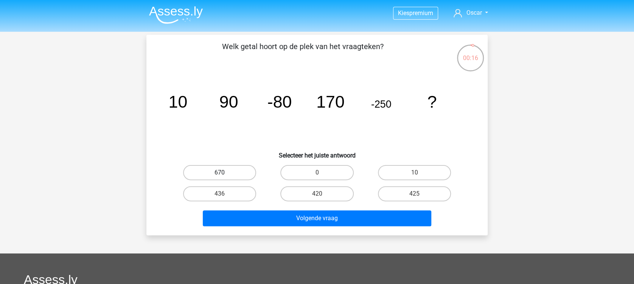
click at [249, 169] on label "670" at bounding box center [219, 172] width 73 height 15
click at [225, 173] on input "670" at bounding box center [222, 175] width 5 height 5
radio input "true"
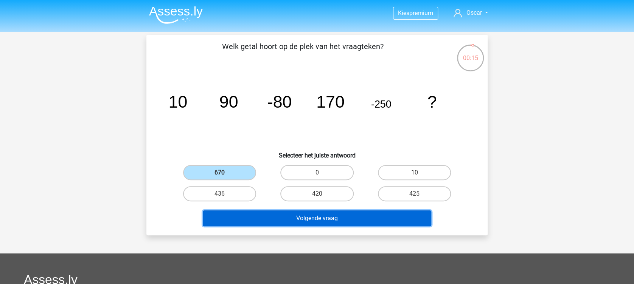
click at [323, 217] on button "Volgende vraag" at bounding box center [317, 219] width 229 height 16
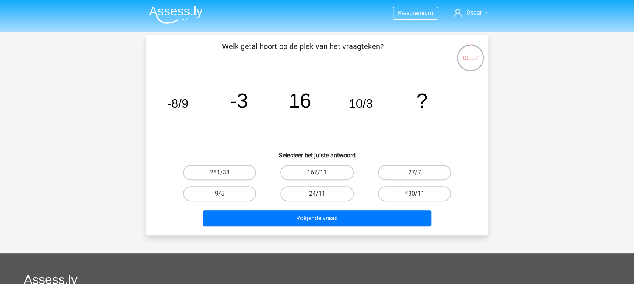
click at [335, 195] on label "24/11" at bounding box center [316, 193] width 73 height 15
click at [322, 195] on input "24/11" at bounding box center [319, 196] width 5 height 5
radio input "true"
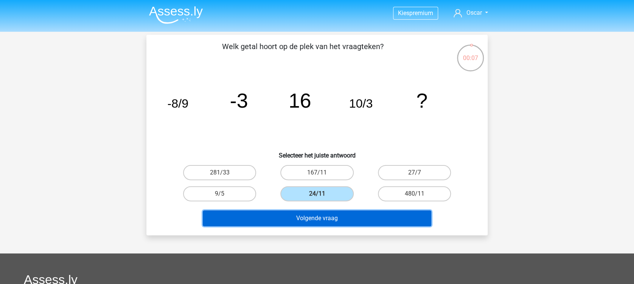
click at [335, 215] on button "Volgende vraag" at bounding box center [317, 219] width 229 height 16
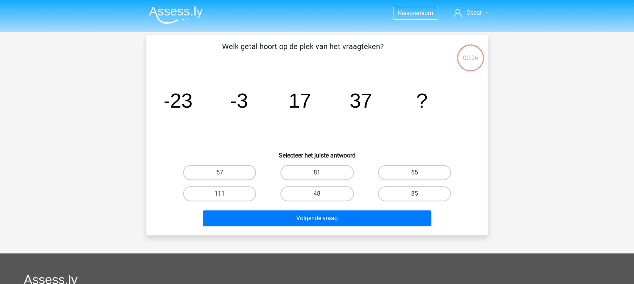
scroll to position [35, 0]
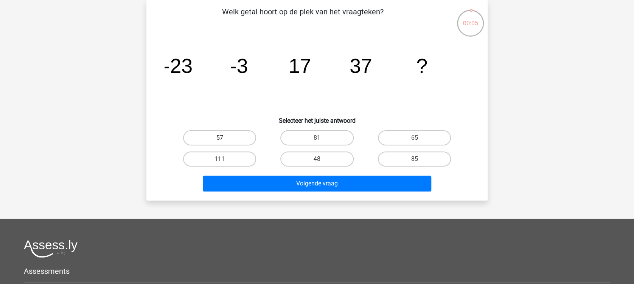
click at [239, 144] on label "57" at bounding box center [219, 137] width 73 height 15
click at [225, 143] on input "57" at bounding box center [222, 140] width 5 height 5
radio input "true"
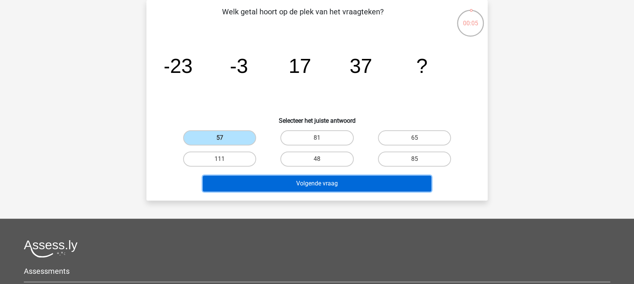
click at [316, 178] on button "Volgende vraag" at bounding box center [317, 184] width 229 height 16
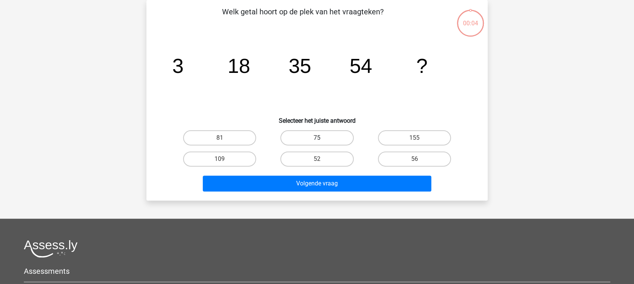
click at [325, 136] on label "75" at bounding box center [316, 137] width 73 height 15
click at [322, 138] on input "75" at bounding box center [319, 140] width 5 height 5
radio input "true"
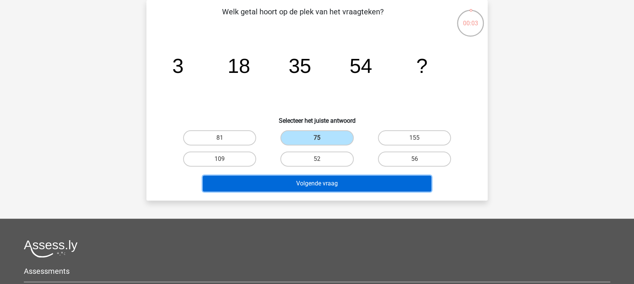
click at [332, 186] on button "Volgende vraag" at bounding box center [317, 184] width 229 height 16
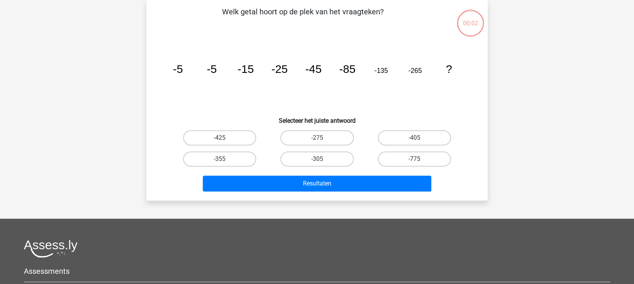
click at [319, 139] on input "-275" at bounding box center [319, 140] width 5 height 5
radio input "true"
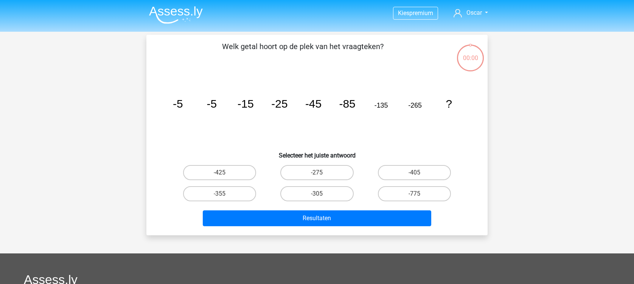
scroll to position [35, 0]
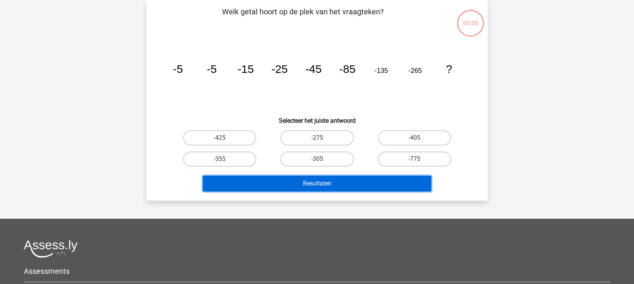
click at [323, 182] on button "Resultaten" at bounding box center [317, 184] width 229 height 16
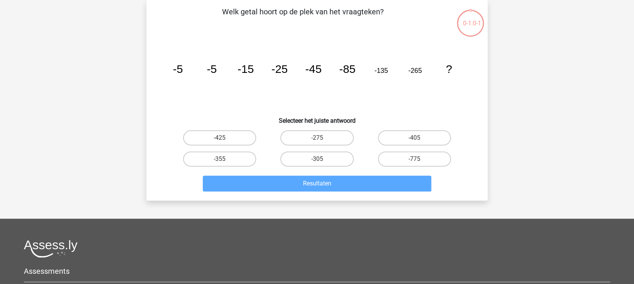
click at [222, 141] on input "-425" at bounding box center [222, 140] width 5 height 5
radio input "true"
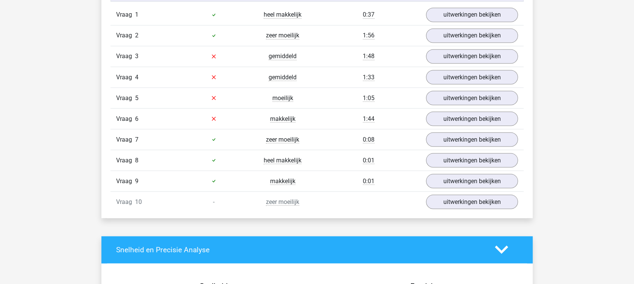
scroll to position [605, 0]
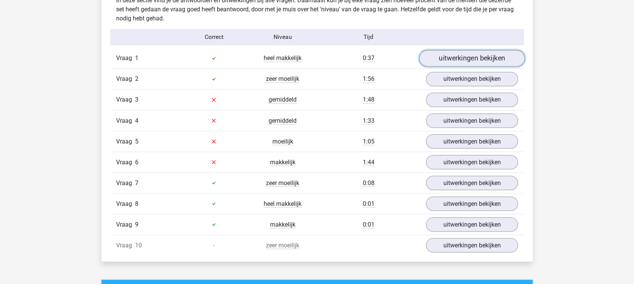
click at [466, 53] on link "uitwerkingen bekijken" at bounding box center [471, 58] width 105 height 17
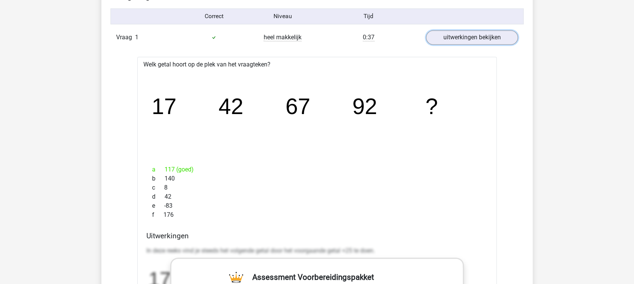
scroll to position [554, 0]
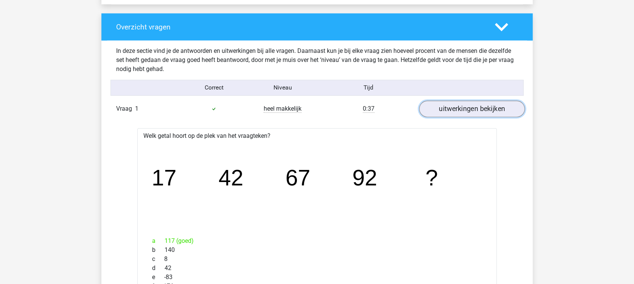
click at [484, 110] on link "uitwerkingen bekijken" at bounding box center [471, 109] width 105 height 17
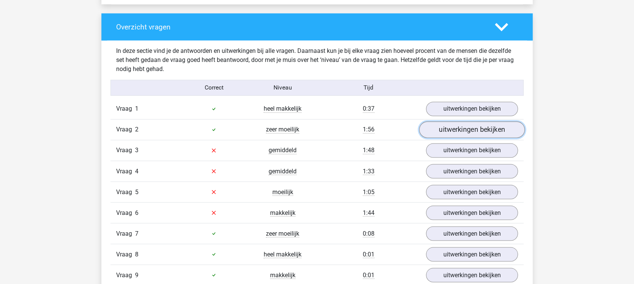
click at [476, 130] on link "uitwerkingen bekijken" at bounding box center [471, 129] width 105 height 17
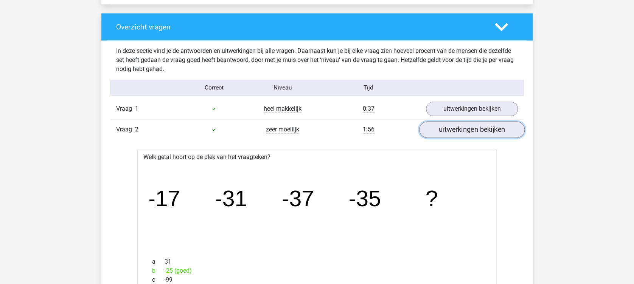
click at [475, 130] on link "uitwerkingen bekijken" at bounding box center [471, 129] width 105 height 17
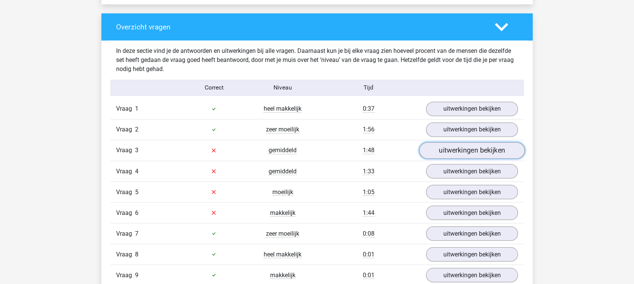
click at [479, 147] on link "uitwerkingen bekijken" at bounding box center [471, 150] width 105 height 17
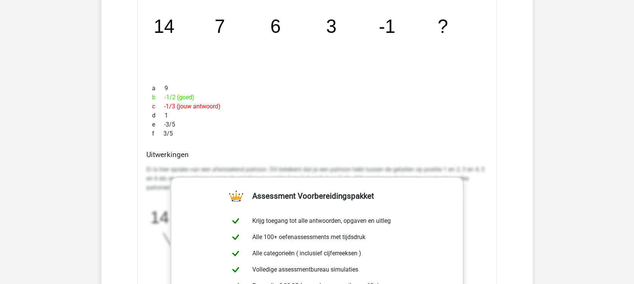
scroll to position [655, 0]
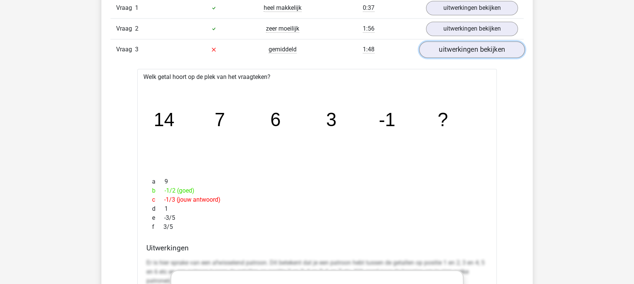
click at [479, 50] on link "uitwerkingen bekijken" at bounding box center [471, 49] width 105 height 17
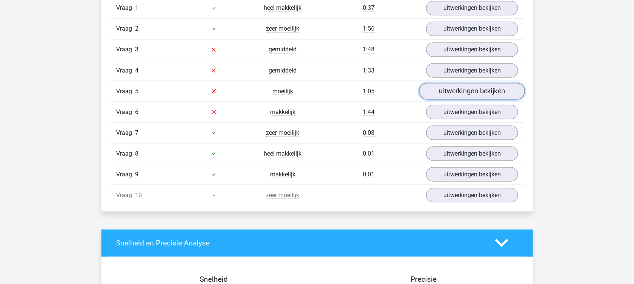
click at [473, 92] on link "uitwerkingen bekijken" at bounding box center [471, 91] width 105 height 17
